Goal: Information Seeking & Learning: Compare options

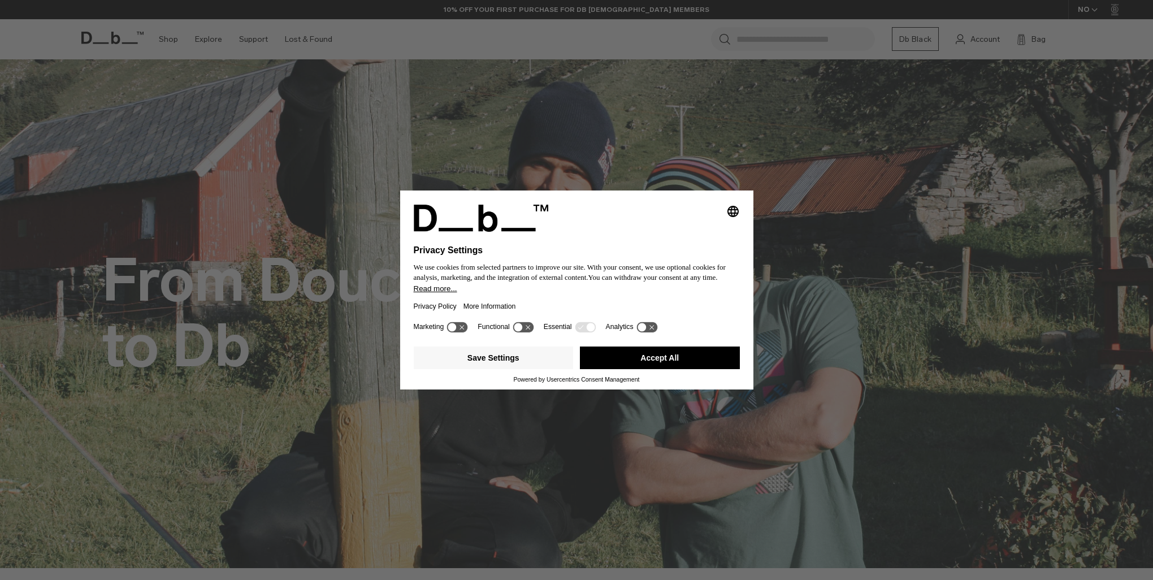
click at [654, 355] on button "Accept All" at bounding box center [660, 357] width 160 height 23
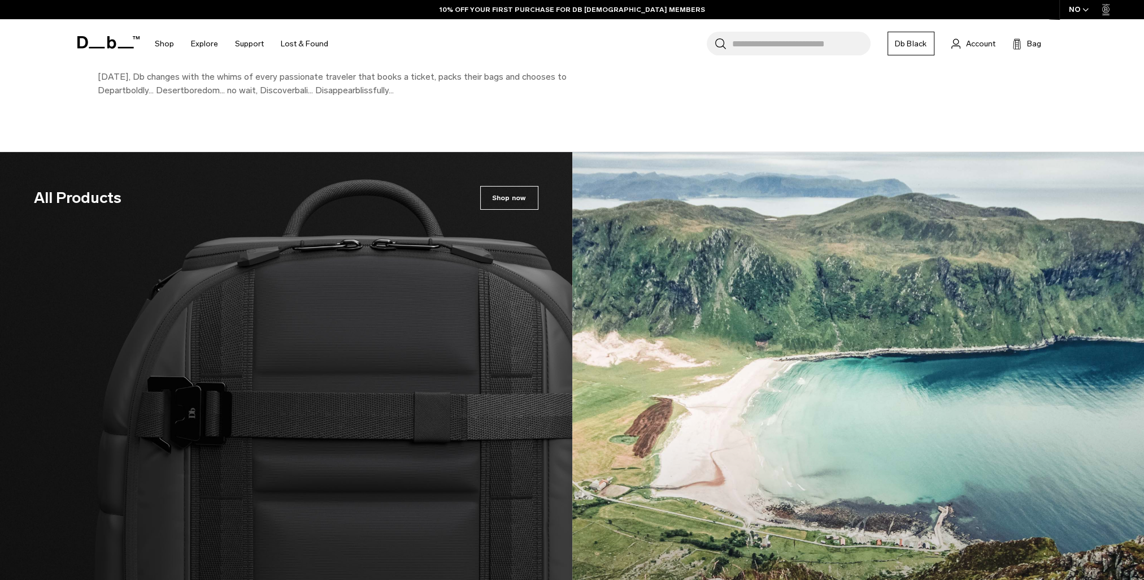
scroll to position [1412, 0]
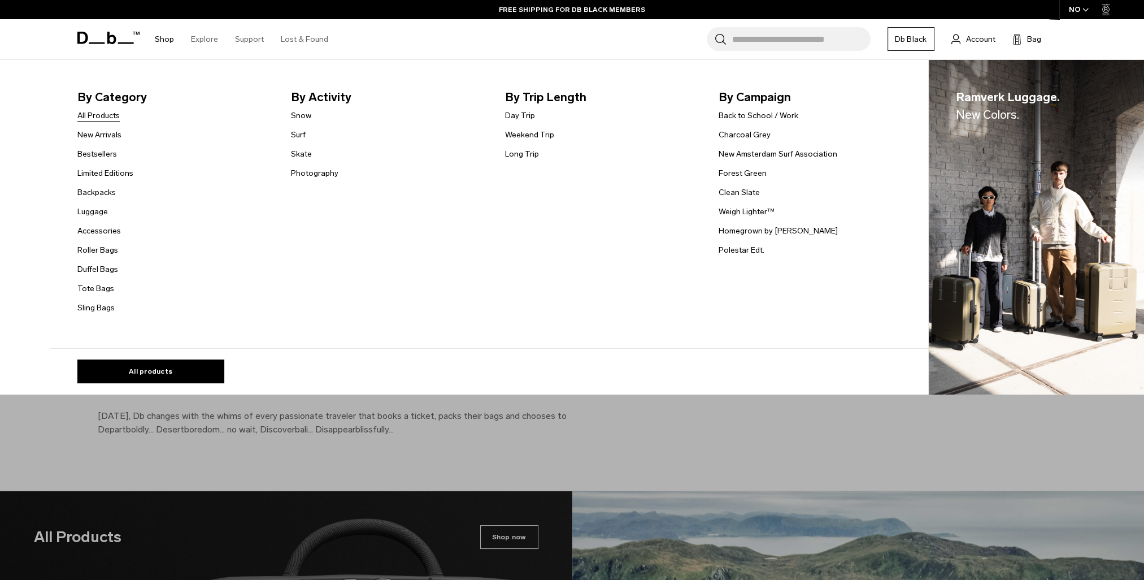
click at [109, 118] on link "All Products" at bounding box center [98, 116] width 42 height 12
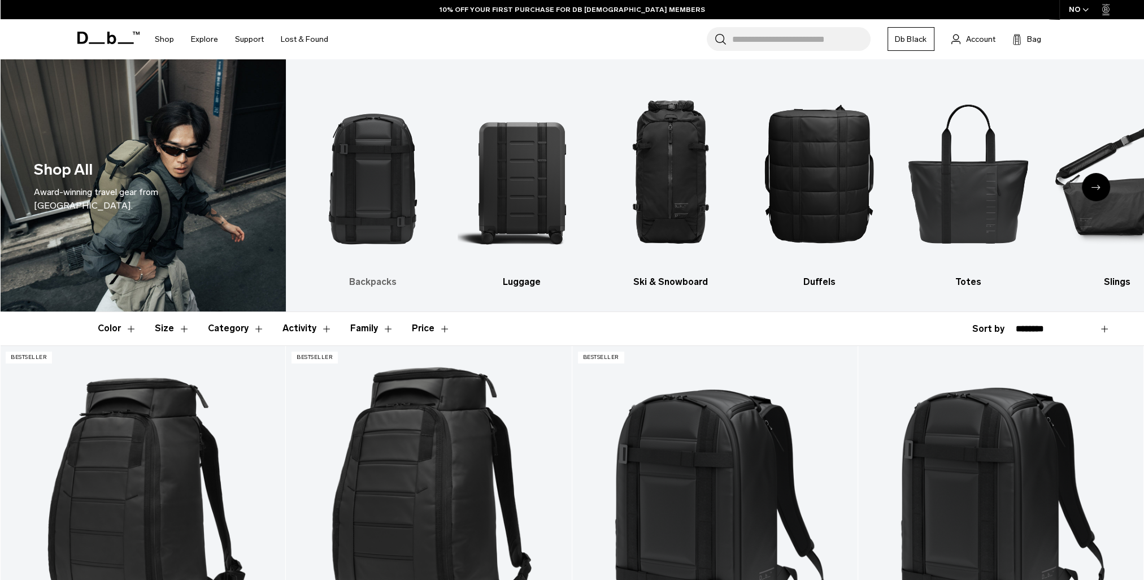
click at [384, 201] on img "1 / 10" at bounding box center [372, 172] width 129 height 193
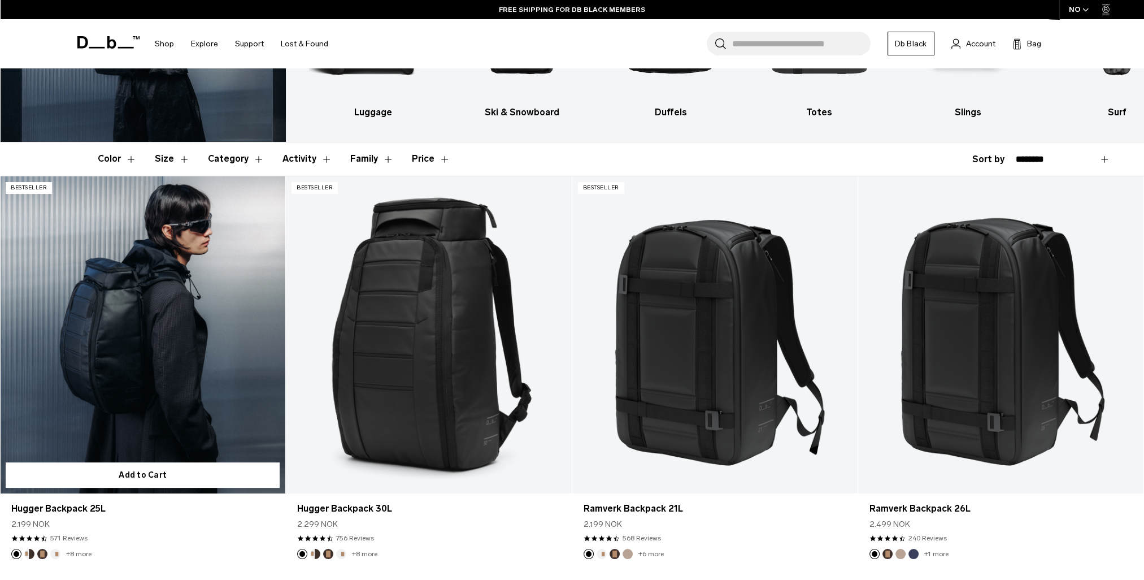
scroll to position [226, 0]
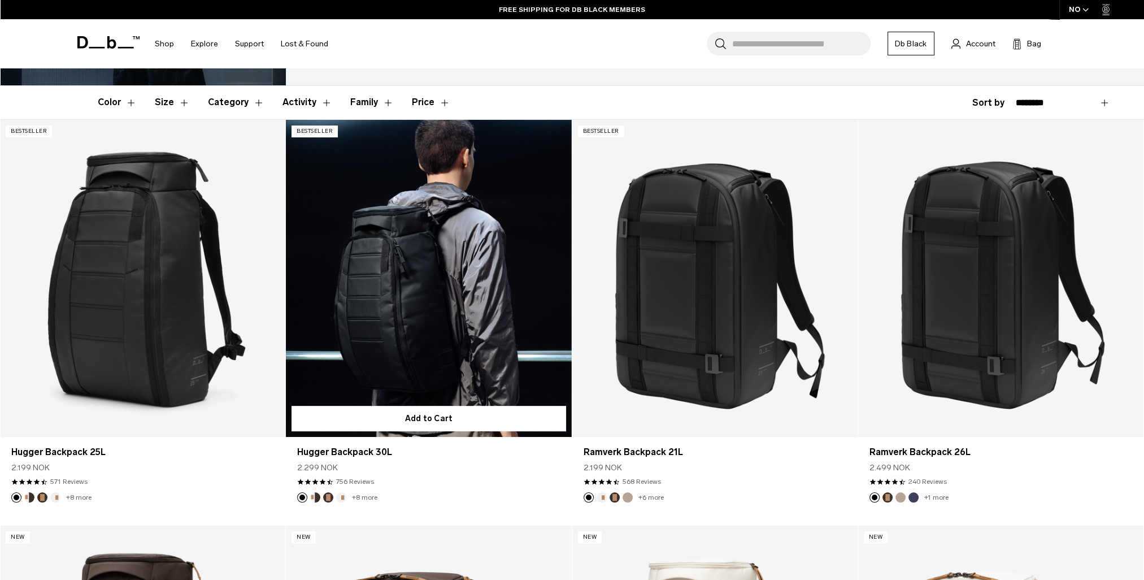
click at [418, 306] on link "Hugger Backpack 30L" at bounding box center [428, 278] width 285 height 317
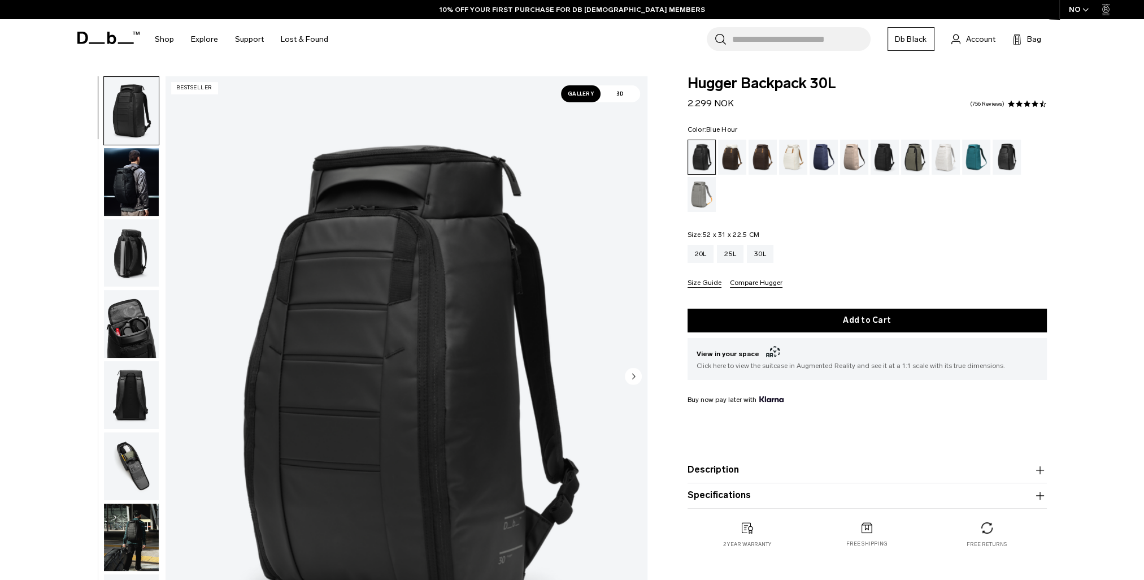
click at [816, 162] on div "Blue Hour" at bounding box center [824, 157] width 29 height 35
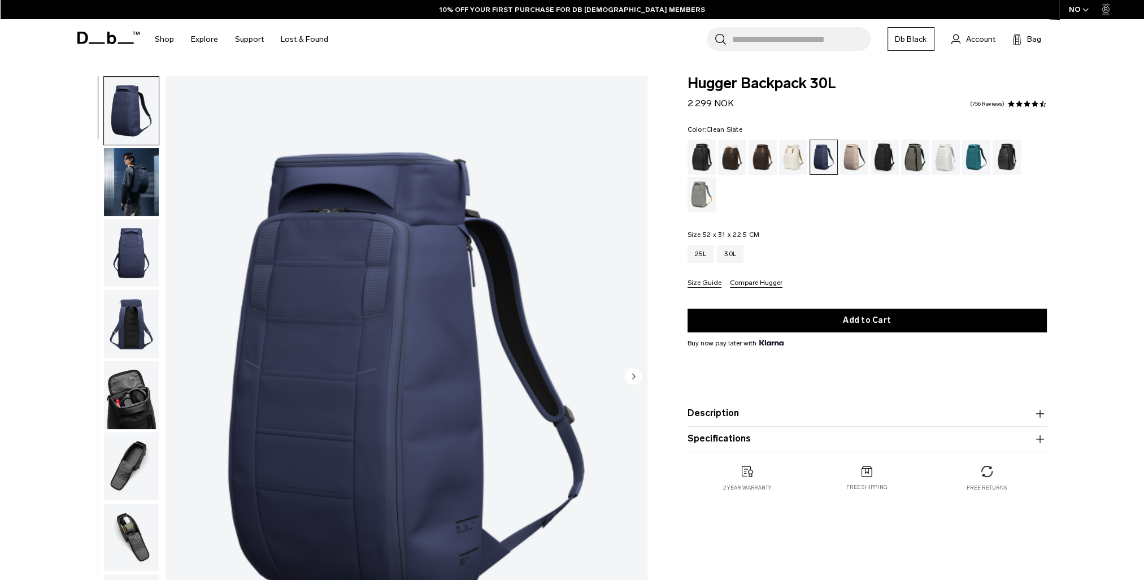
click at [945, 158] on div "Clean Slate" at bounding box center [946, 157] width 29 height 35
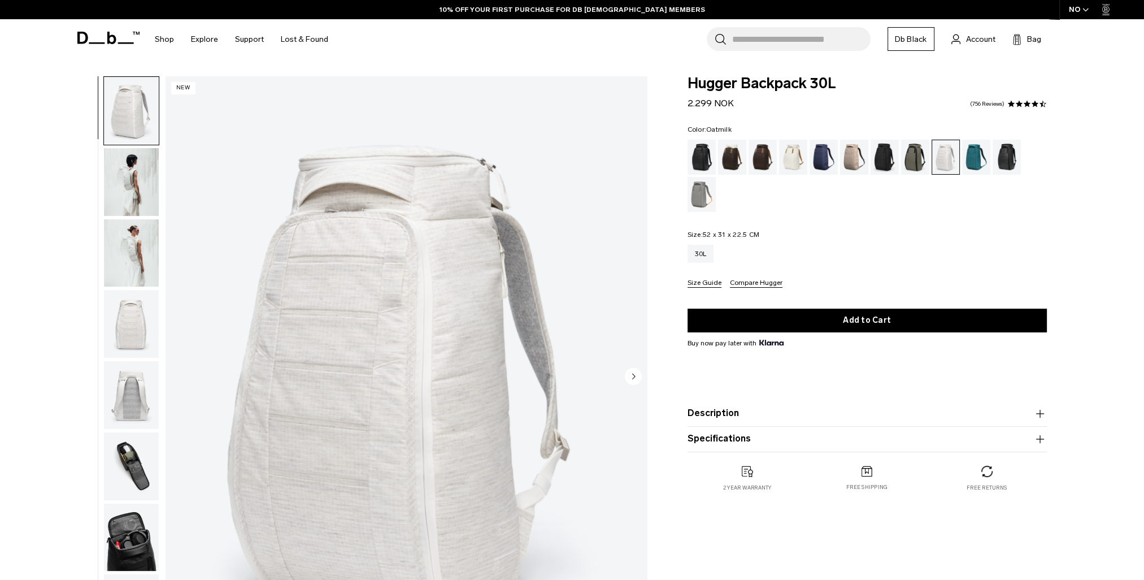
click at [784, 168] on div "Oatmilk" at bounding box center [793, 157] width 29 height 35
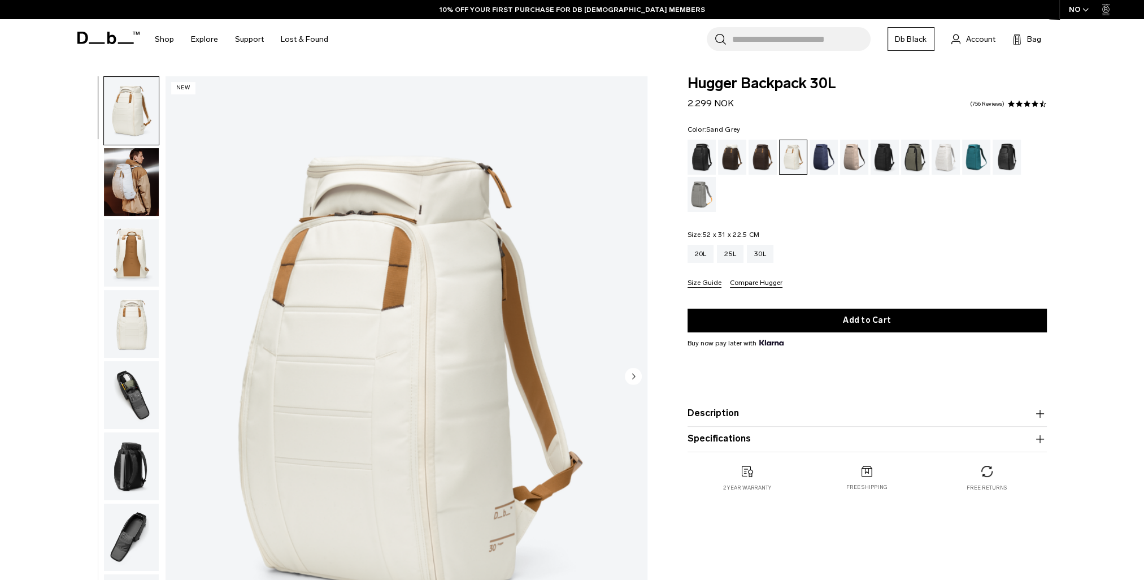
click at [699, 195] on div "Sand Grey" at bounding box center [702, 194] width 29 height 35
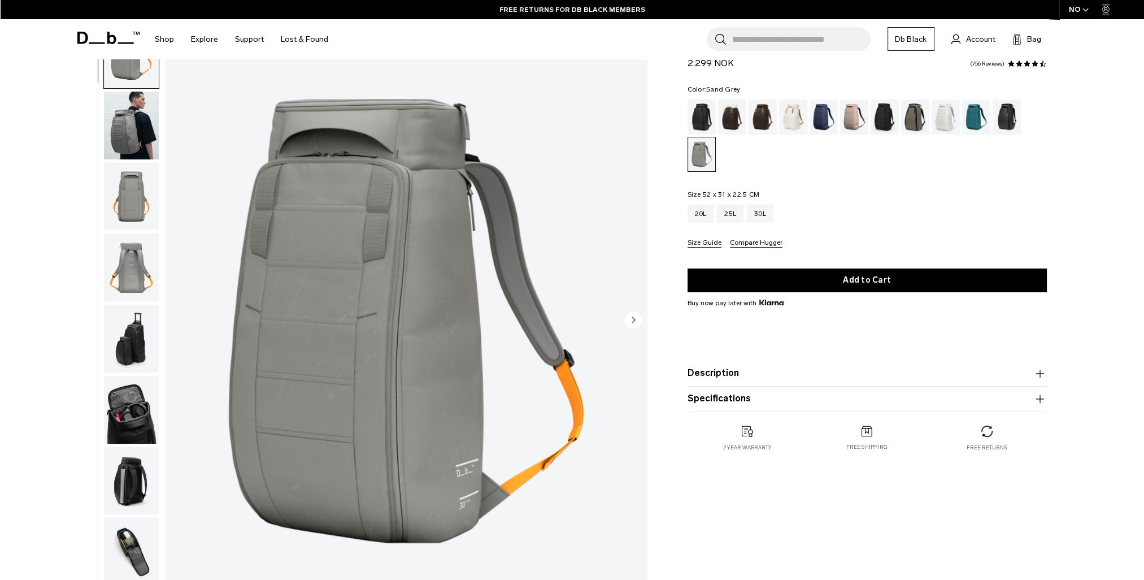
scroll to position [113, 0]
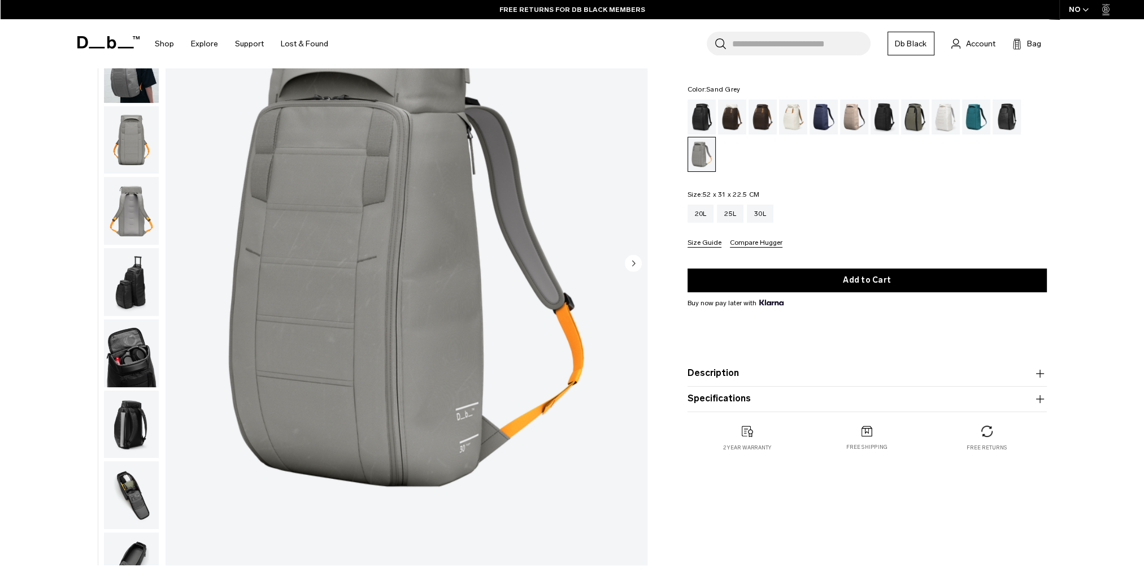
click at [166, 340] on img "1 / 10" at bounding box center [407, 264] width 482 height 602
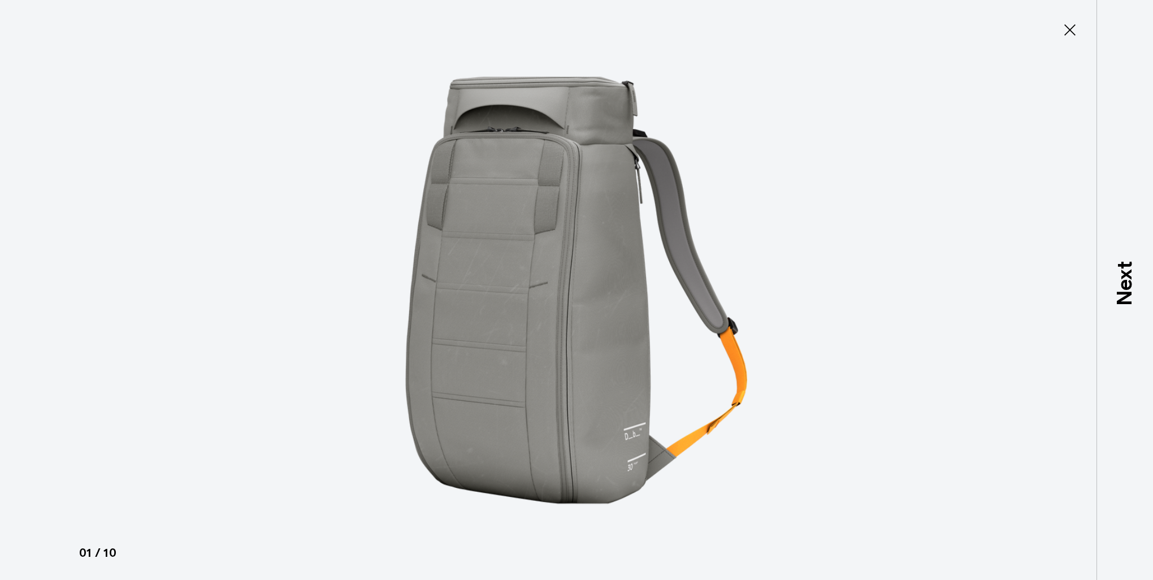
click at [1053, 38] on button "Close" at bounding box center [1069, 30] width 37 height 24
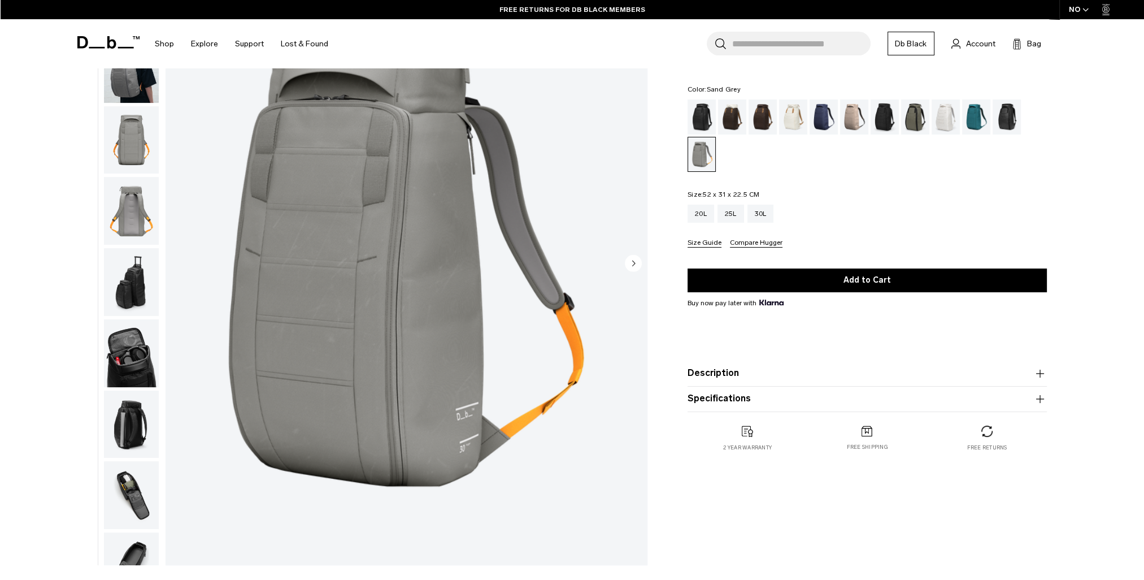
click at [221, 306] on img "1 / 10" at bounding box center [407, 264] width 482 height 602
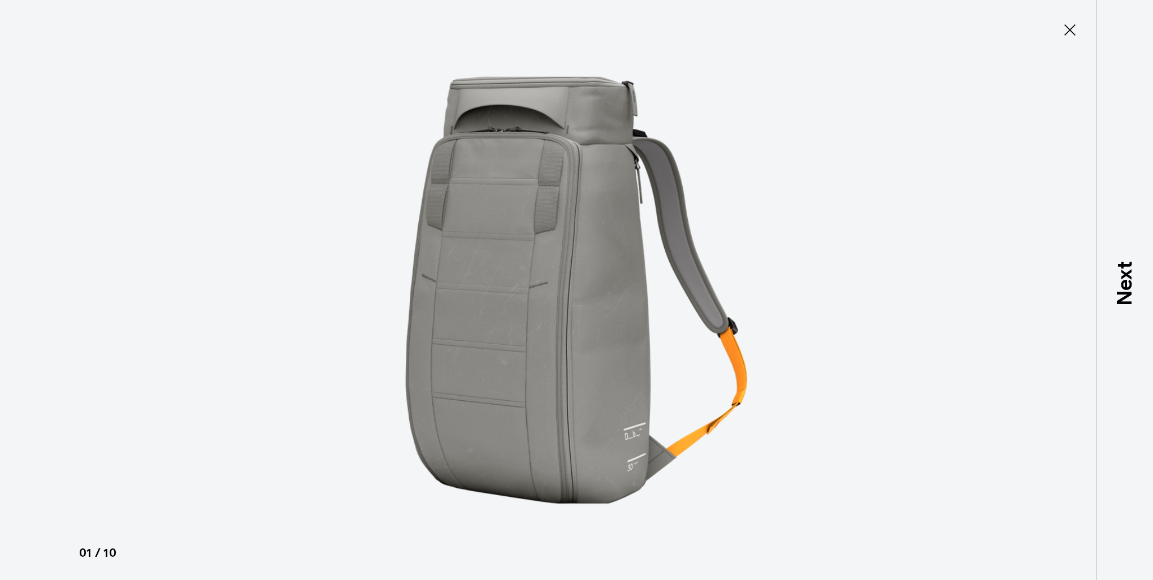
click at [109, 384] on div at bounding box center [576, 290] width 1153 height 580
click at [1062, 38] on icon at bounding box center [1069, 30] width 18 height 18
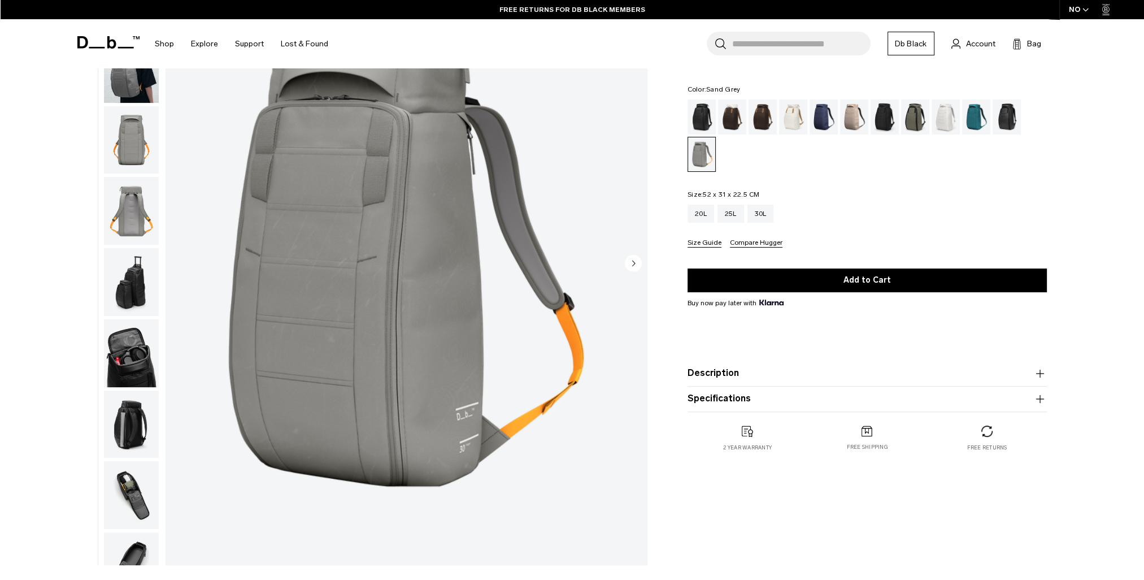
click at [142, 344] on img "button" at bounding box center [131, 353] width 55 height 68
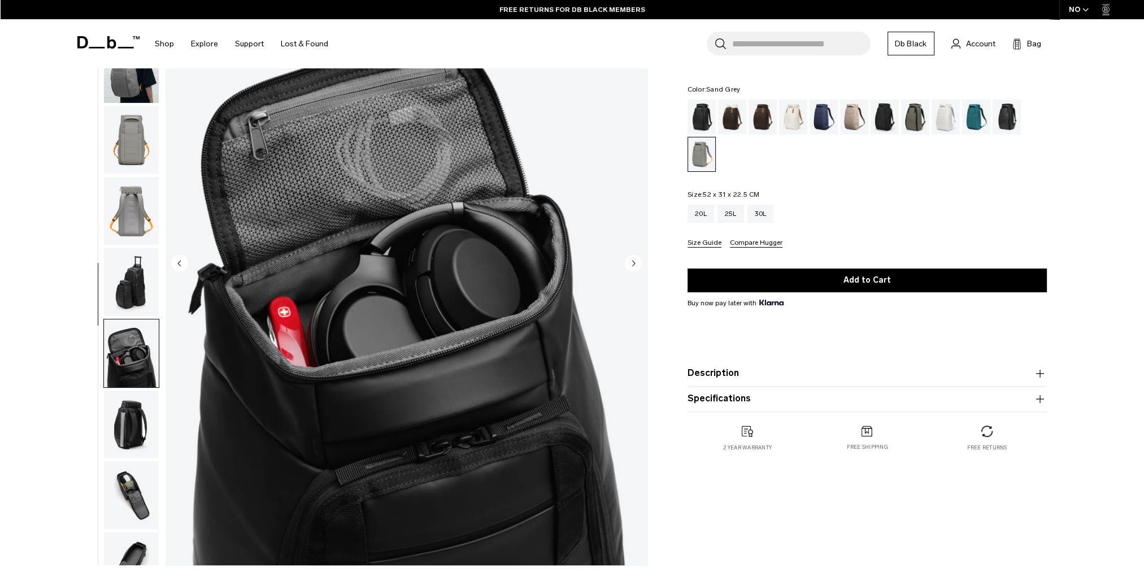
scroll to position [107, 0]
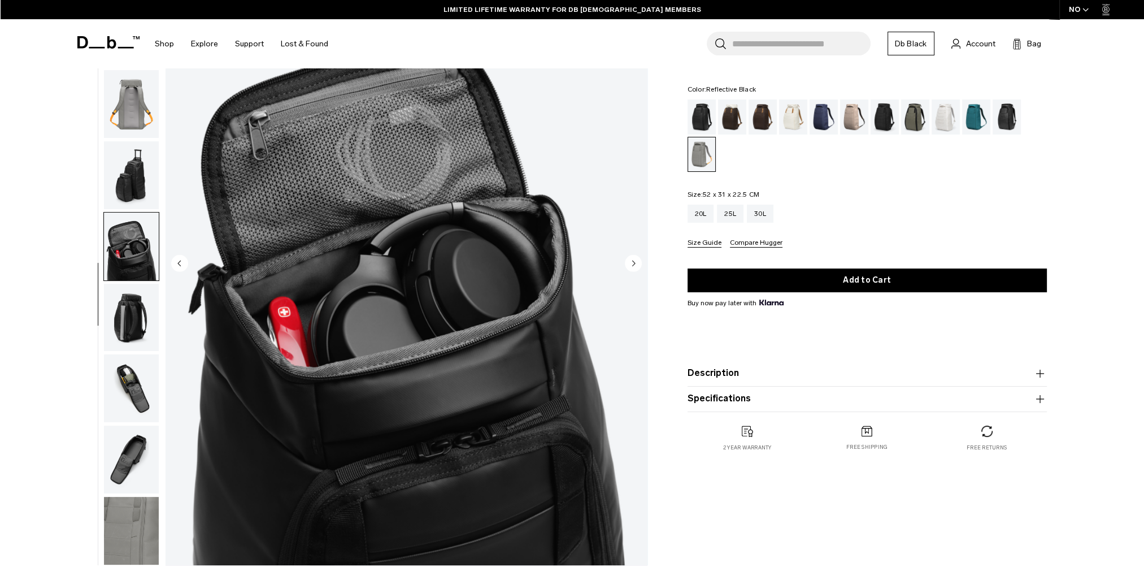
click at [996, 116] on div "Reflective Black" at bounding box center [1007, 116] width 29 height 35
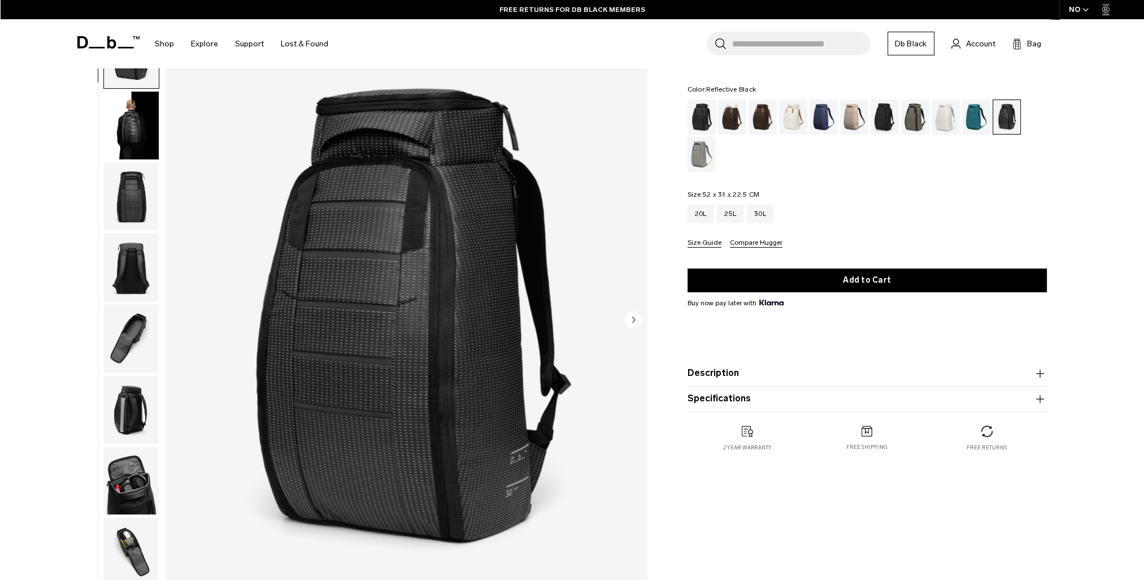
scroll to position [169, 0]
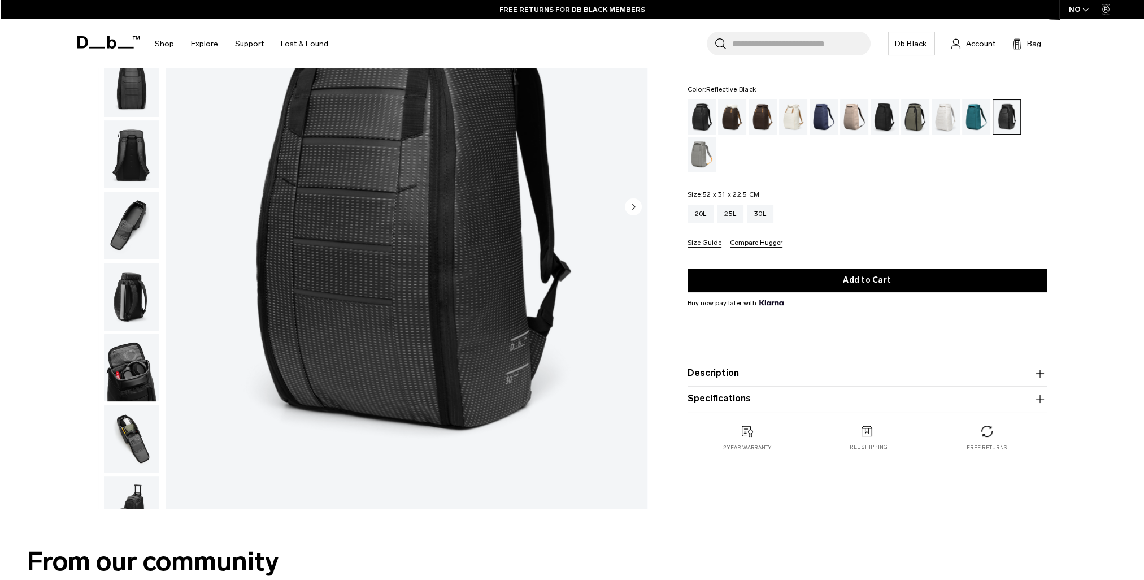
click at [120, 362] on img "button" at bounding box center [131, 368] width 55 height 68
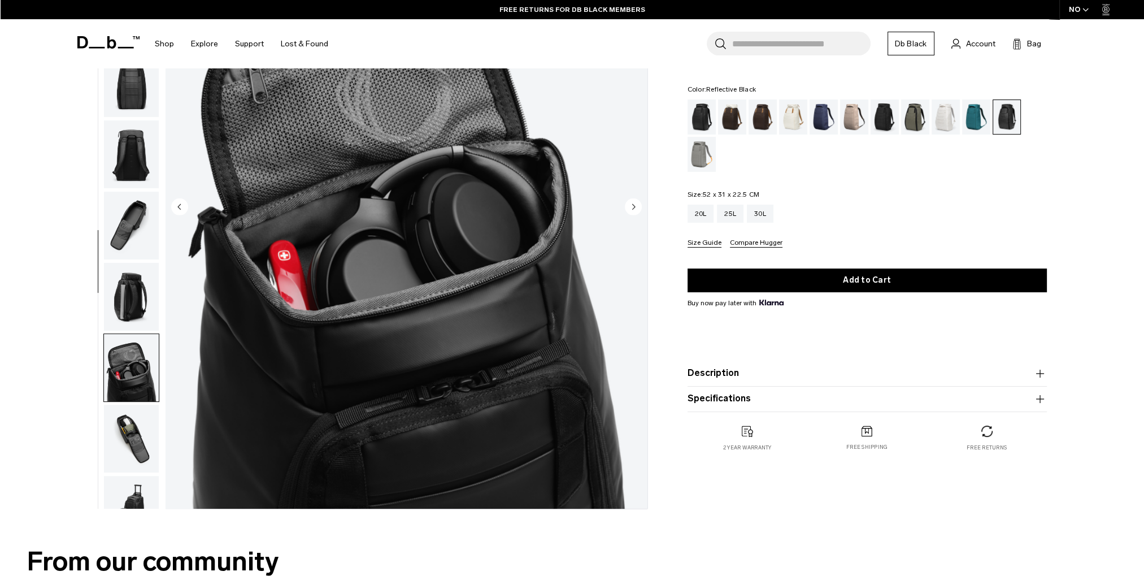
scroll to position [179, 0]
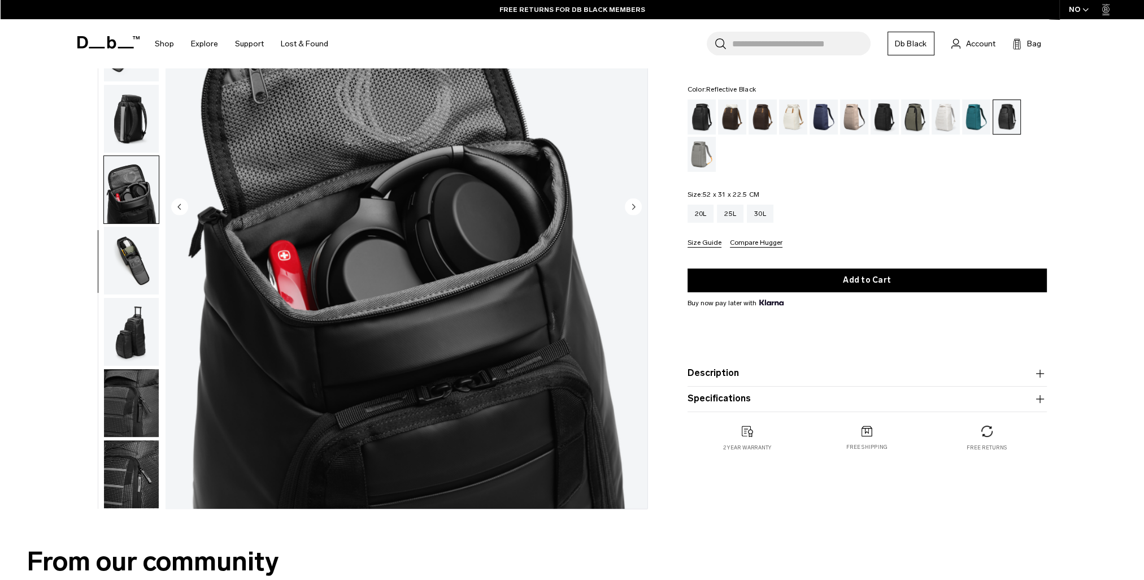
click at [145, 426] on img "button" at bounding box center [131, 403] width 55 height 68
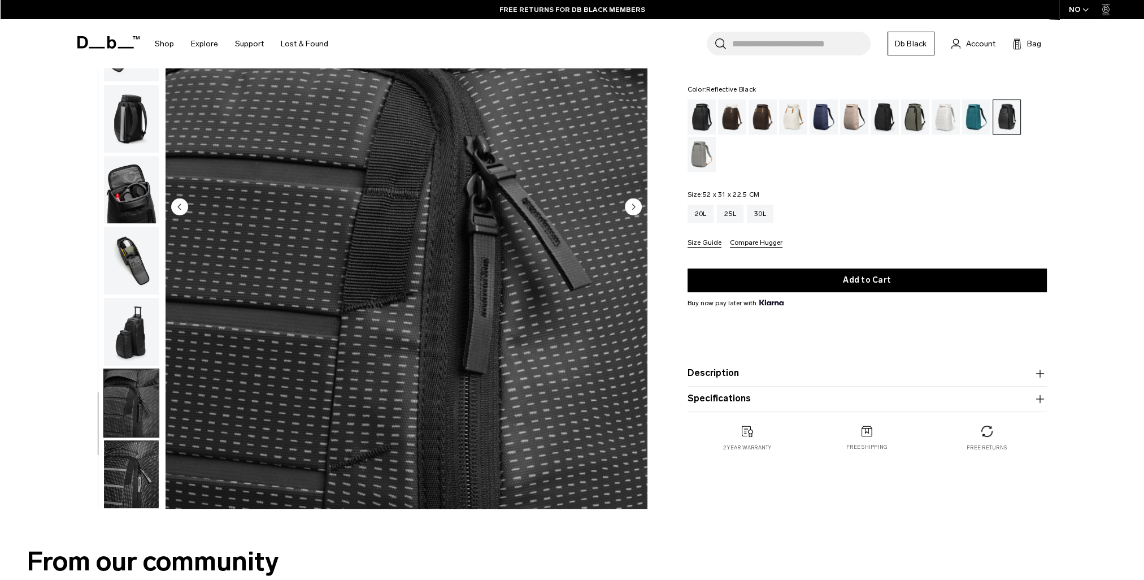
click at [129, 466] on img "button" at bounding box center [131, 474] width 55 height 68
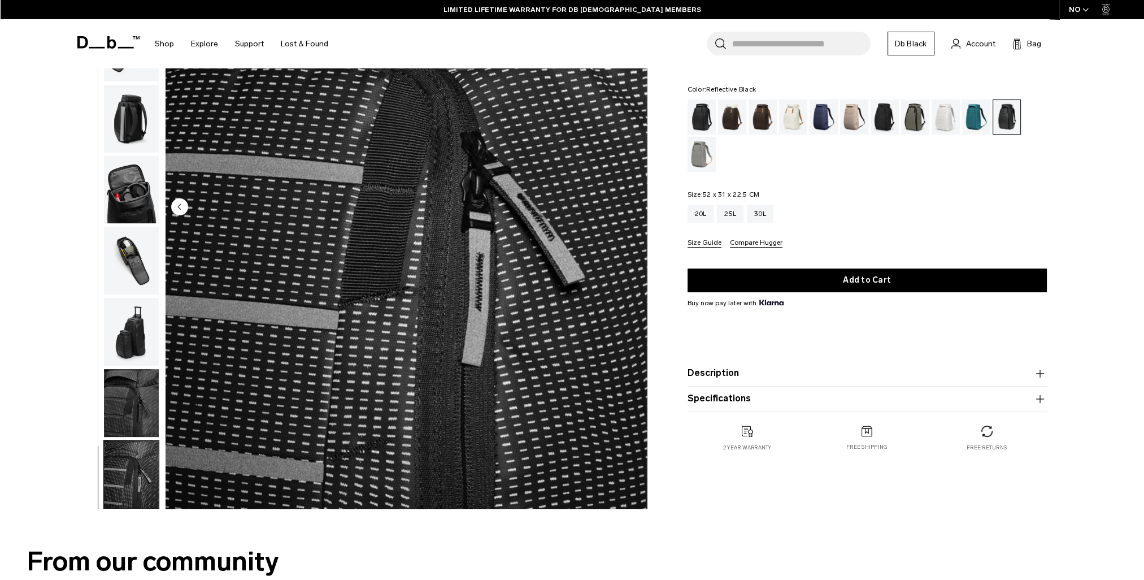
scroll to position [226, 0]
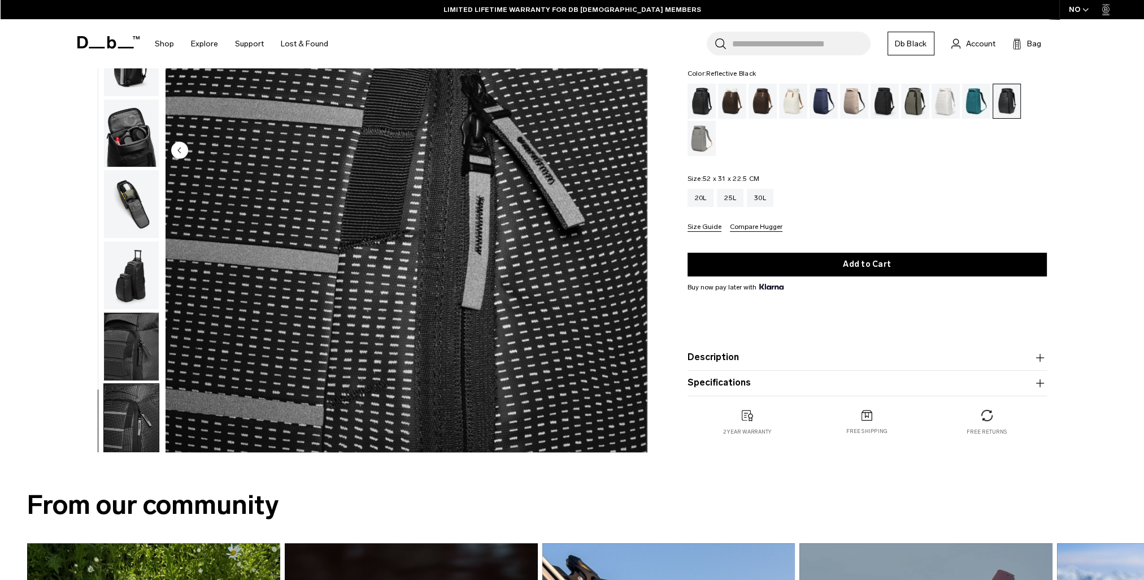
click at [137, 212] on img "button" at bounding box center [131, 204] width 55 height 68
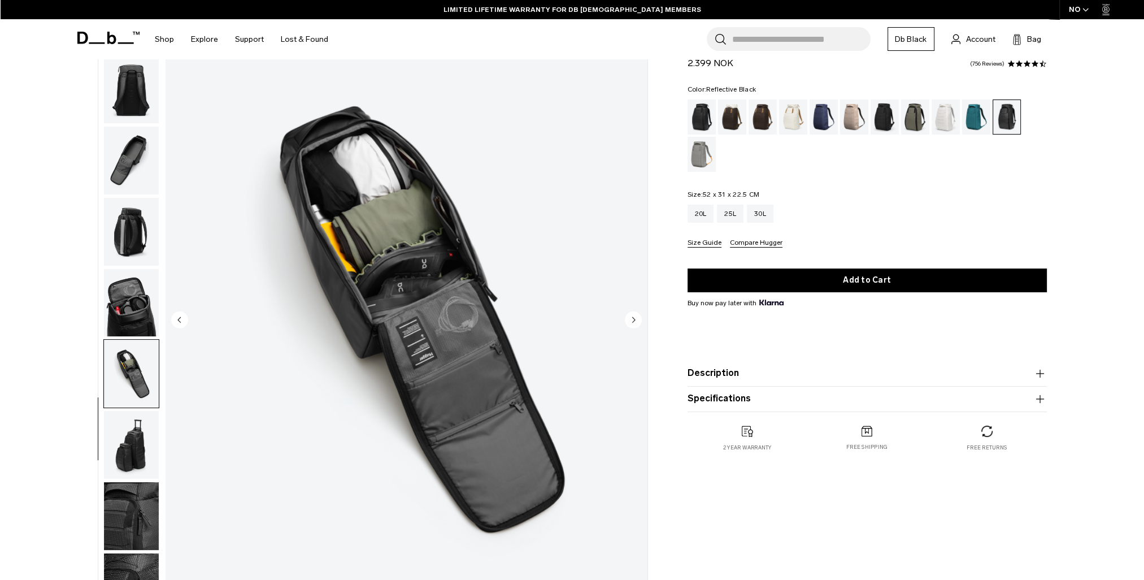
scroll to position [0, 0]
